Goal: Transaction & Acquisition: Purchase product/service

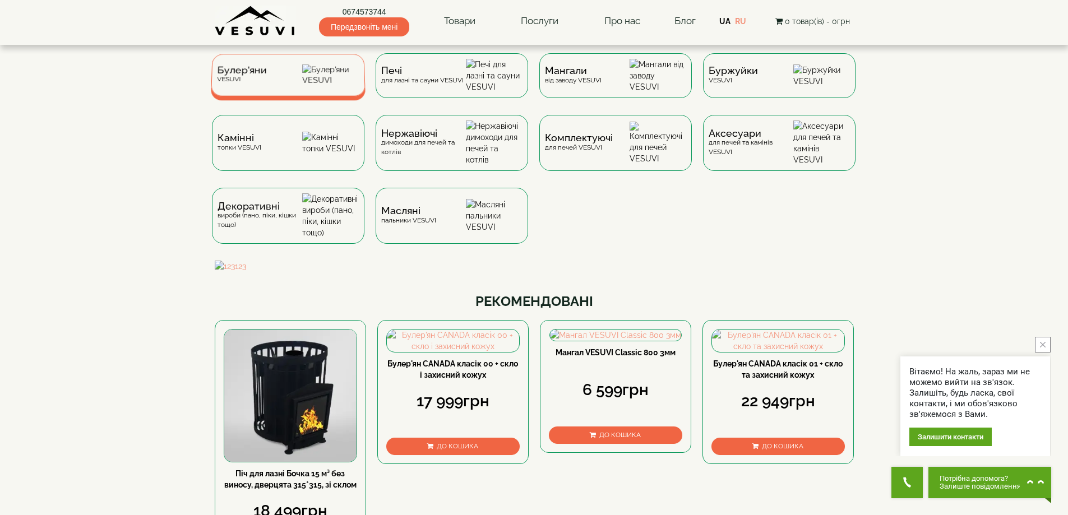
click at [318, 72] on img at bounding box center [330, 74] width 57 height 21
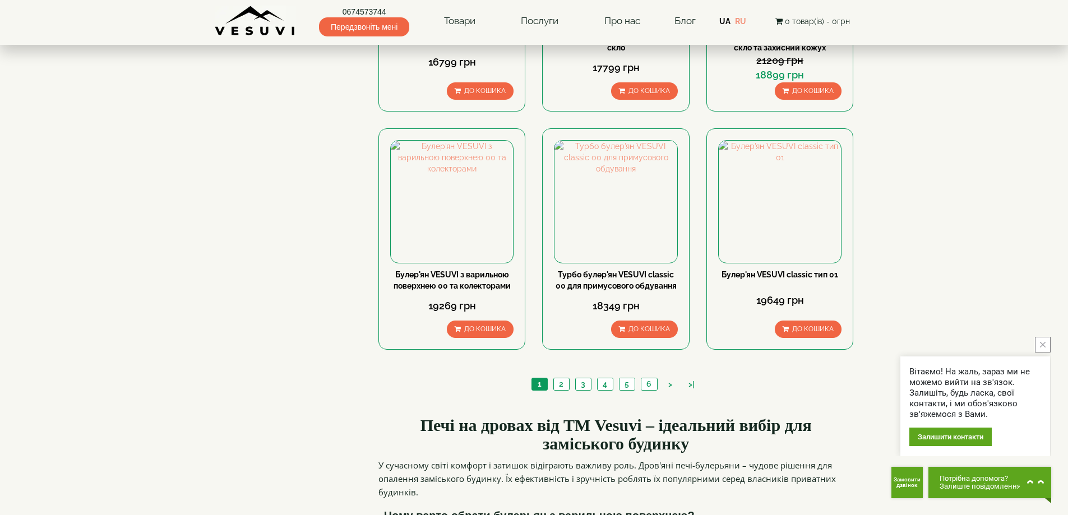
scroll to position [1233, 0]
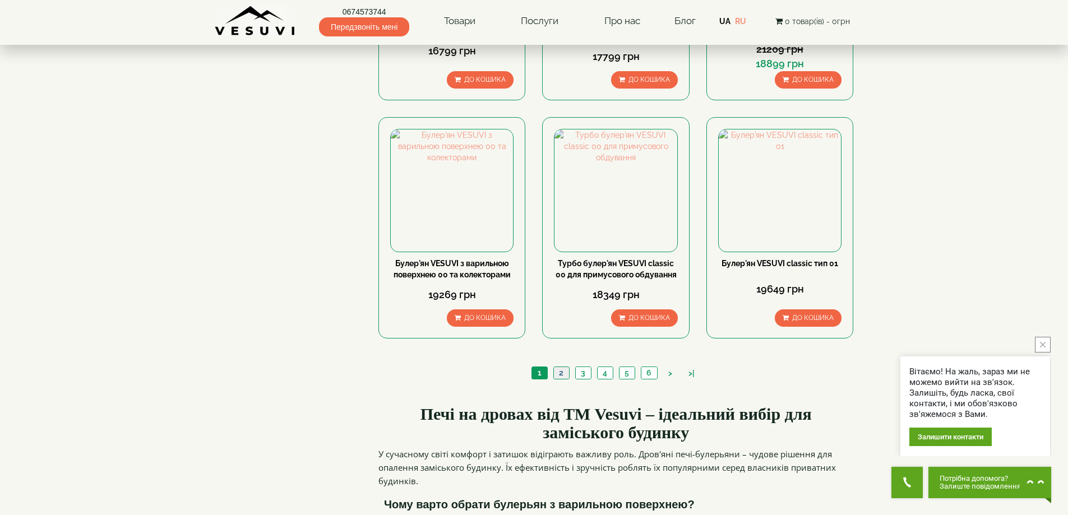
click at [557, 367] on link "2" at bounding box center [561, 373] width 16 height 12
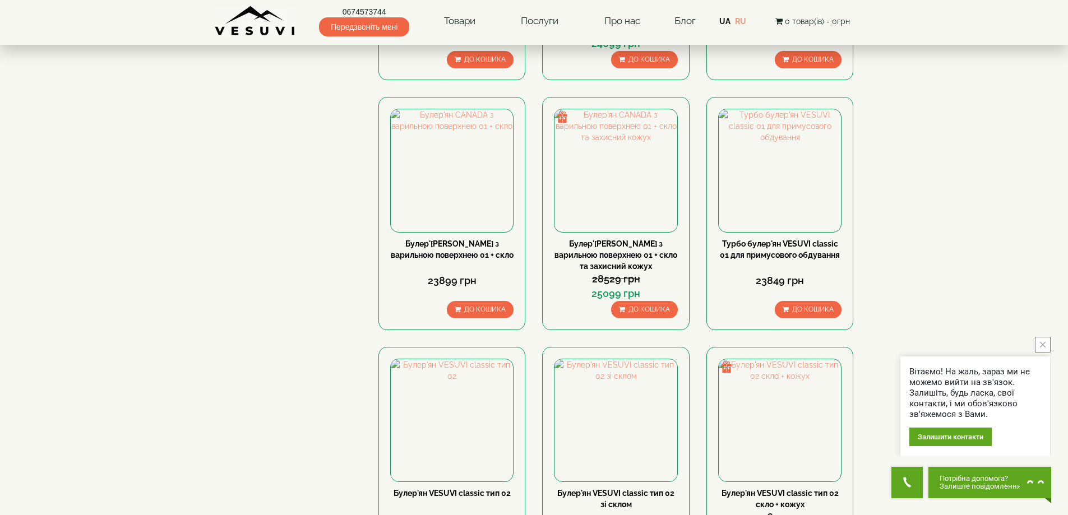
scroll to position [1009, 0]
